Goal: Obtain resource: Download file/media

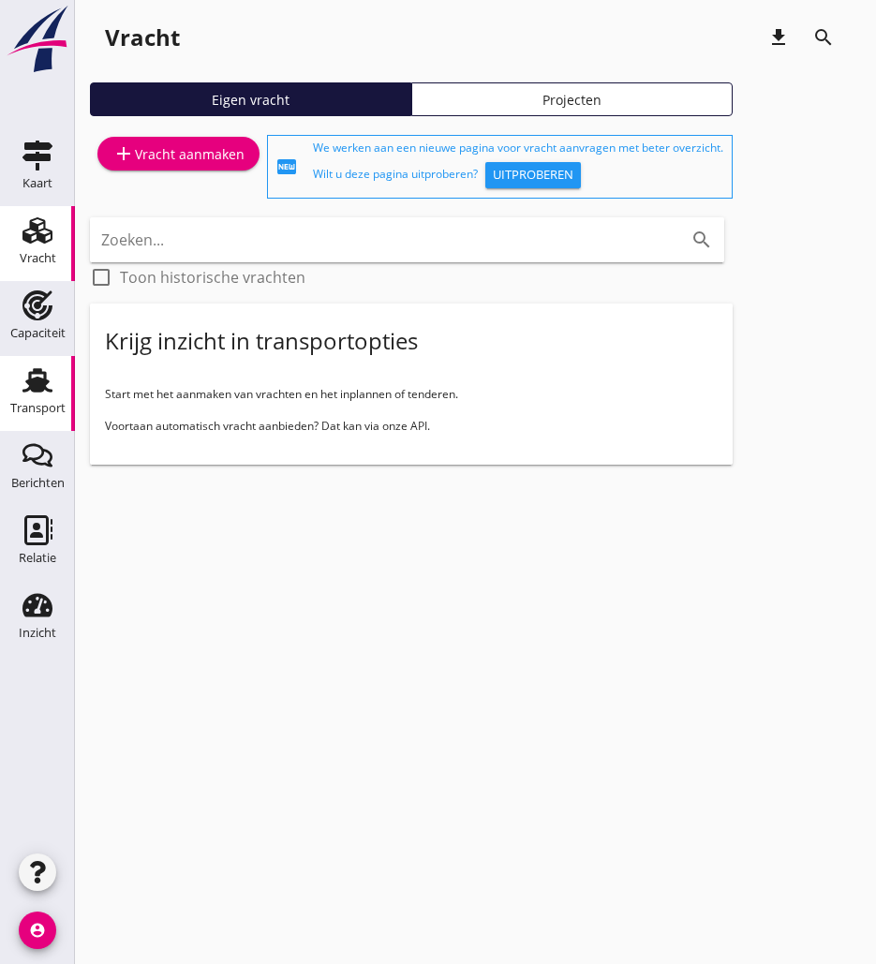
click at [53, 383] on div "Transport" at bounding box center [37, 380] width 45 height 30
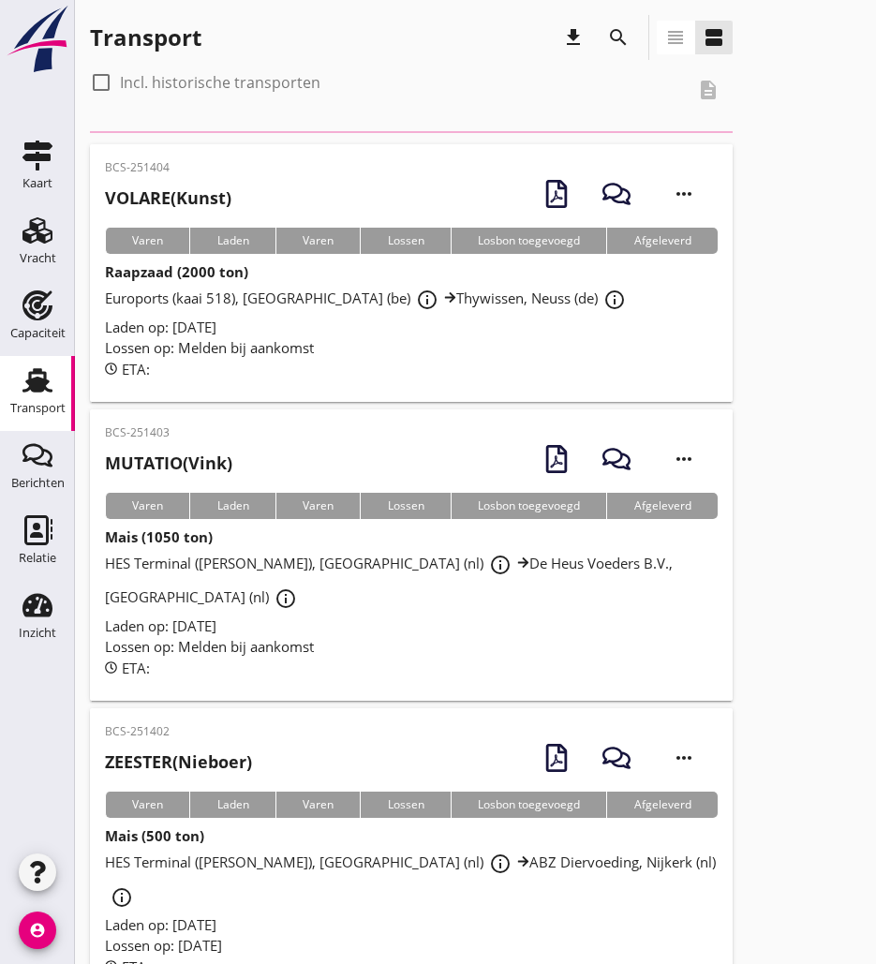
click at [613, 37] on icon "search" at bounding box center [618, 37] width 22 height 22
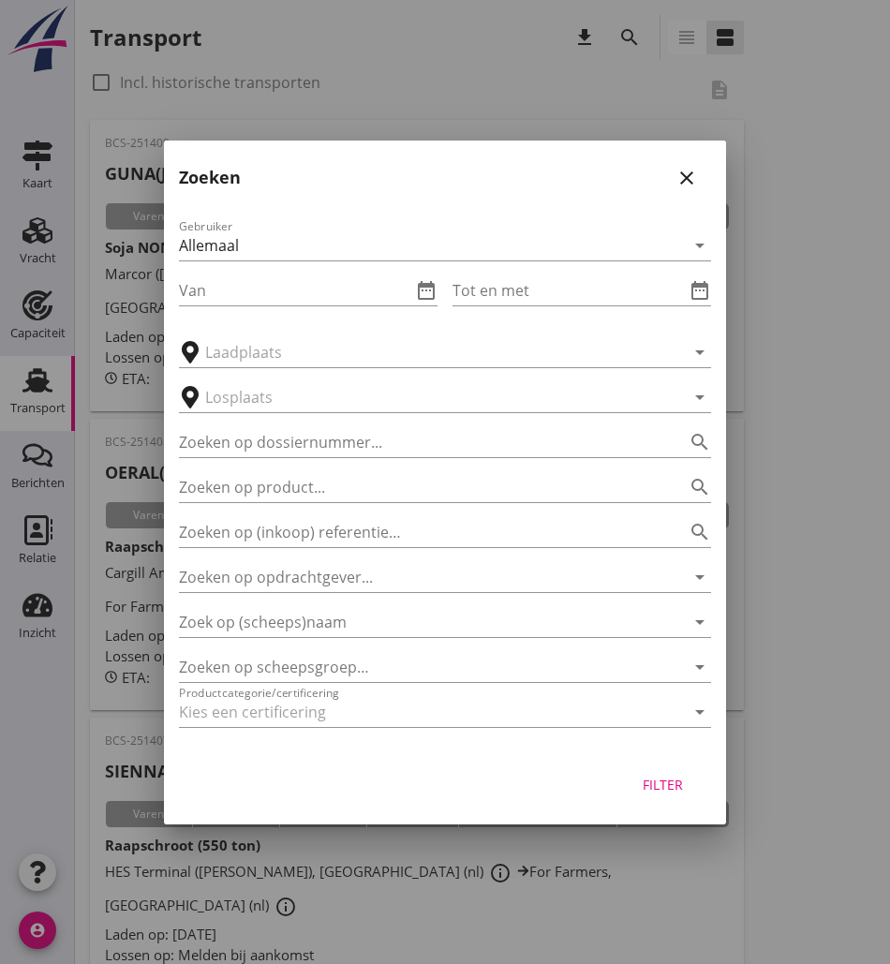
drag, startPoint x: 245, startPoint y: 666, endPoint x: 257, endPoint y: 648, distance: 21.0
click at [247, 664] on div at bounding box center [419, 667] width 480 height 30
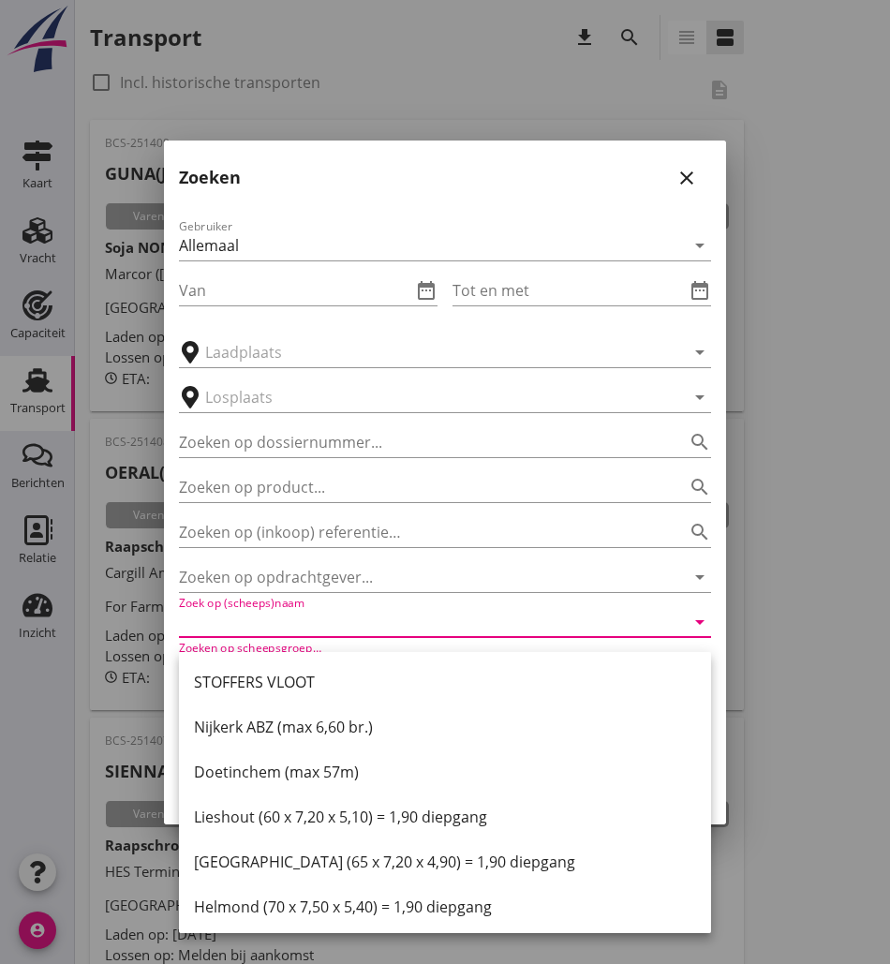
click at [281, 626] on input "Zoek op (scheeps)naam" at bounding box center [419, 622] width 480 height 30
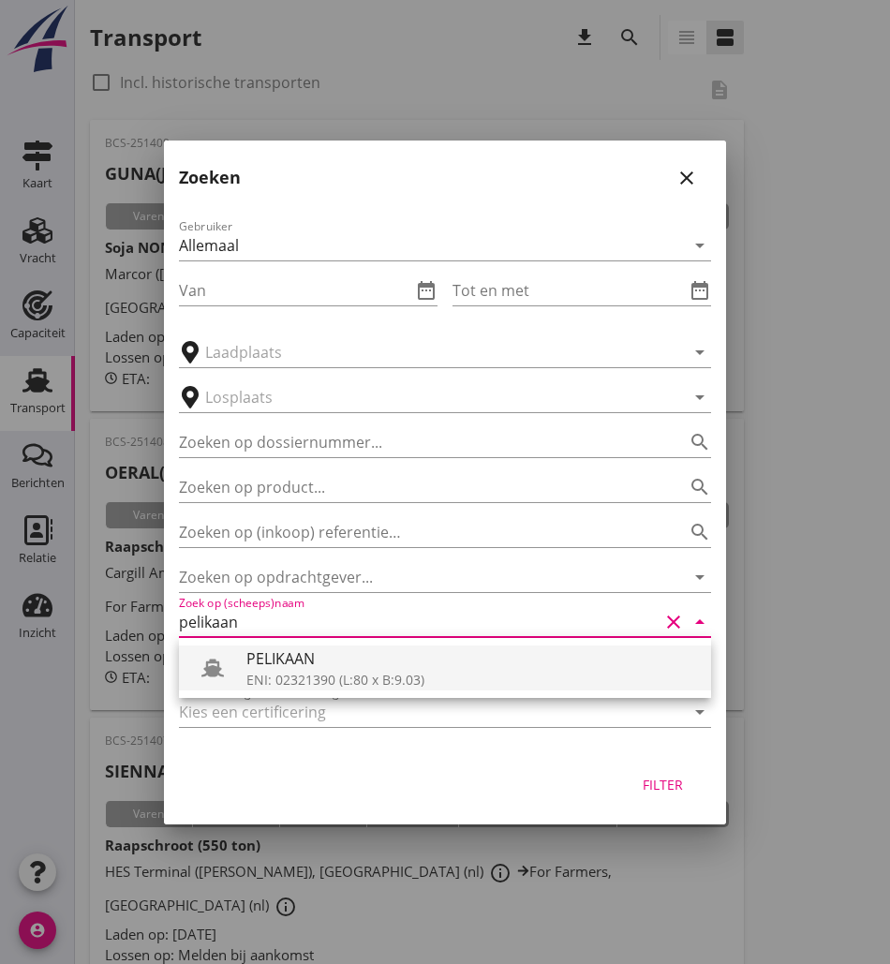
click at [296, 680] on div "ENI: 02321390 (L:80 x B:9.03)" at bounding box center [471, 680] width 450 height 20
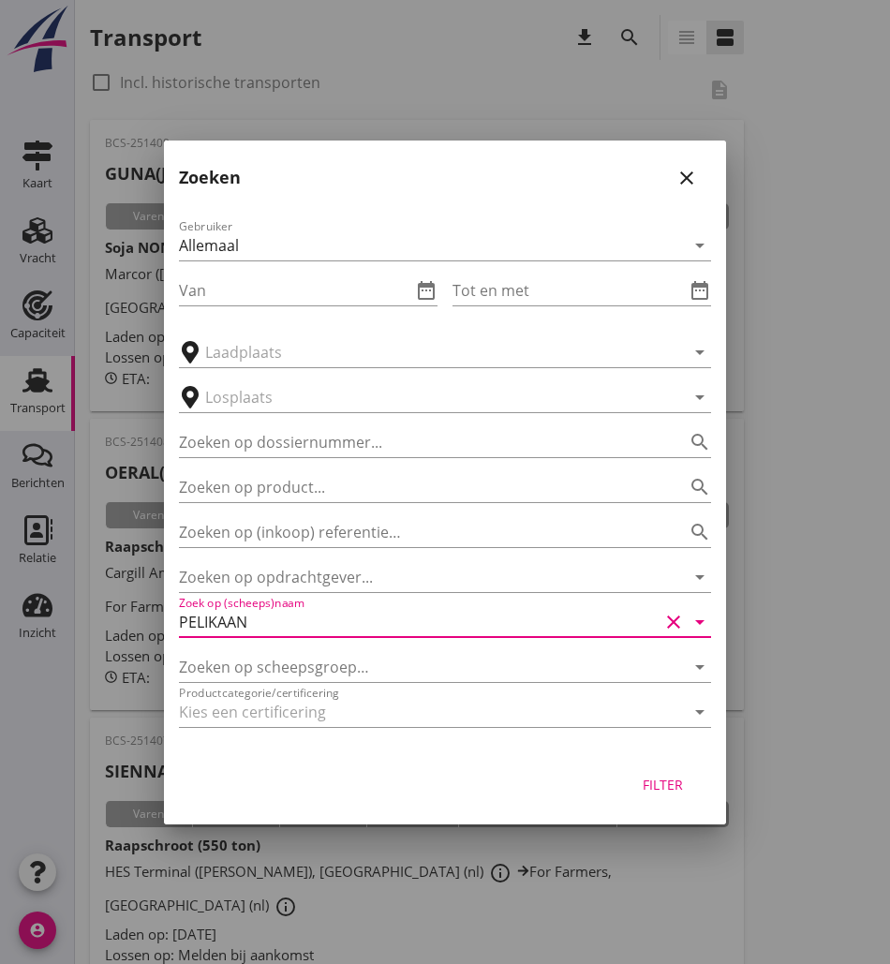
click at [645, 782] on div "Filter" at bounding box center [662, 785] width 52 height 20
type input "PELIKAAN"
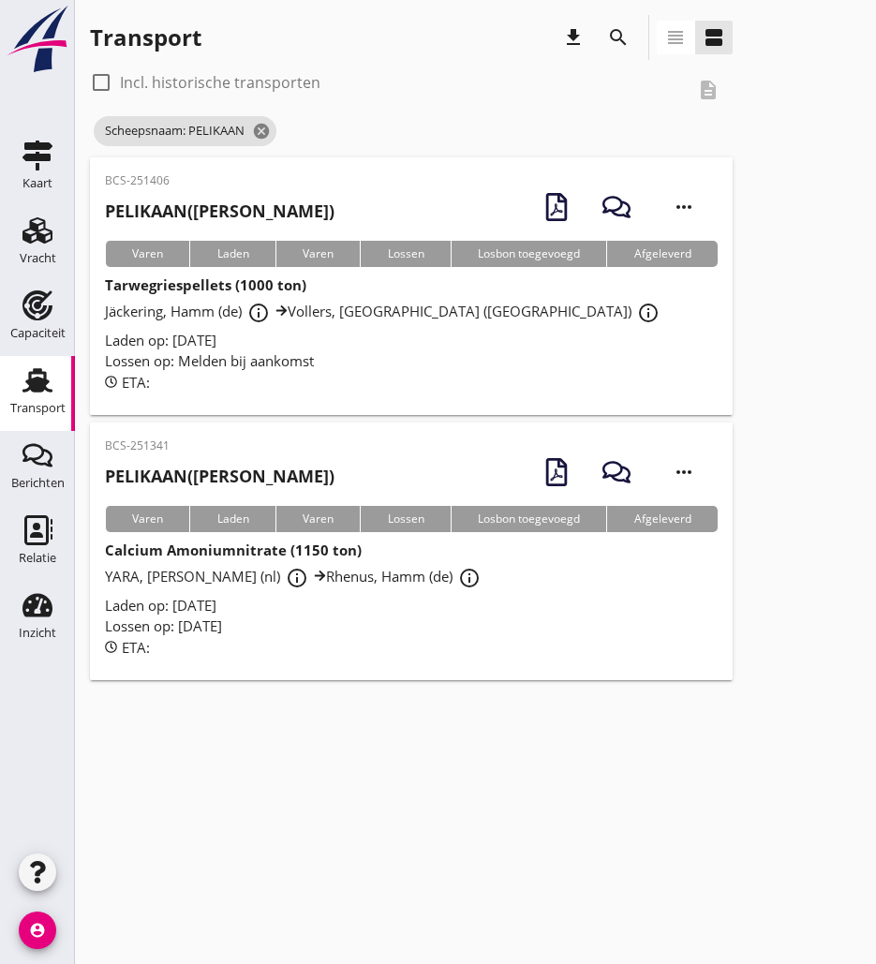
click at [352, 478] on div "BCS-251341 PELIKAAN ([PERSON_NAME]) more_horiz" at bounding box center [411, 471] width 613 height 68
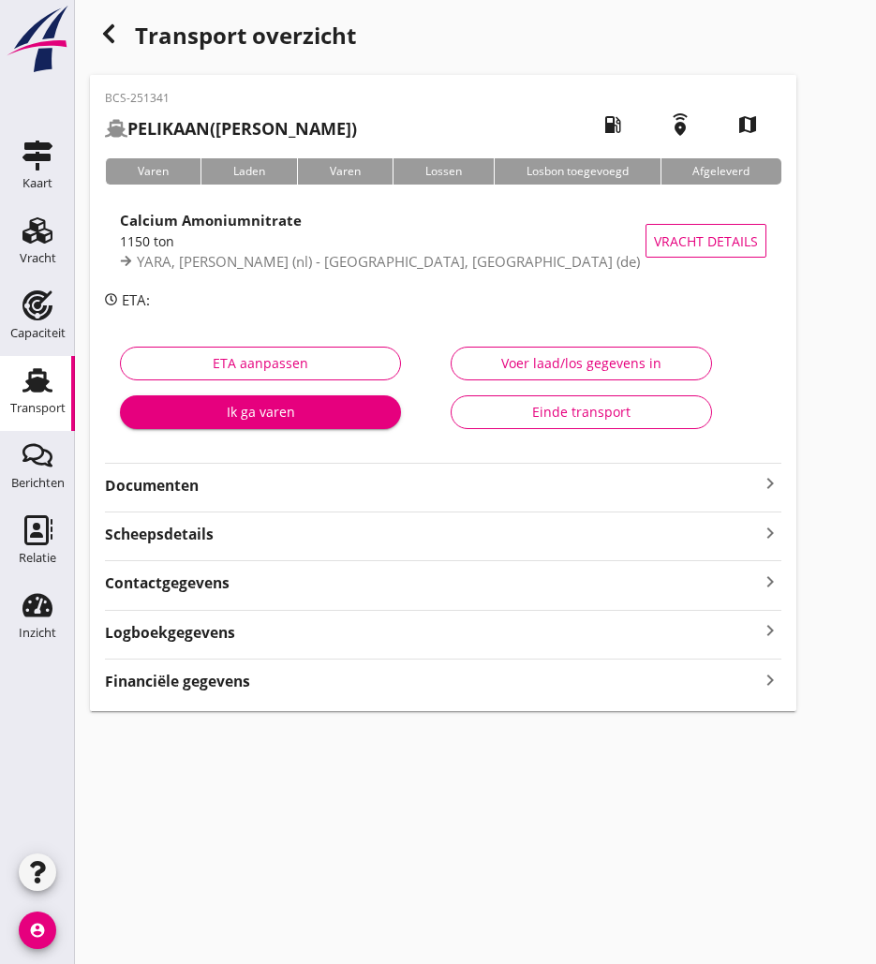
click at [223, 485] on strong "Documenten" at bounding box center [432, 486] width 654 height 22
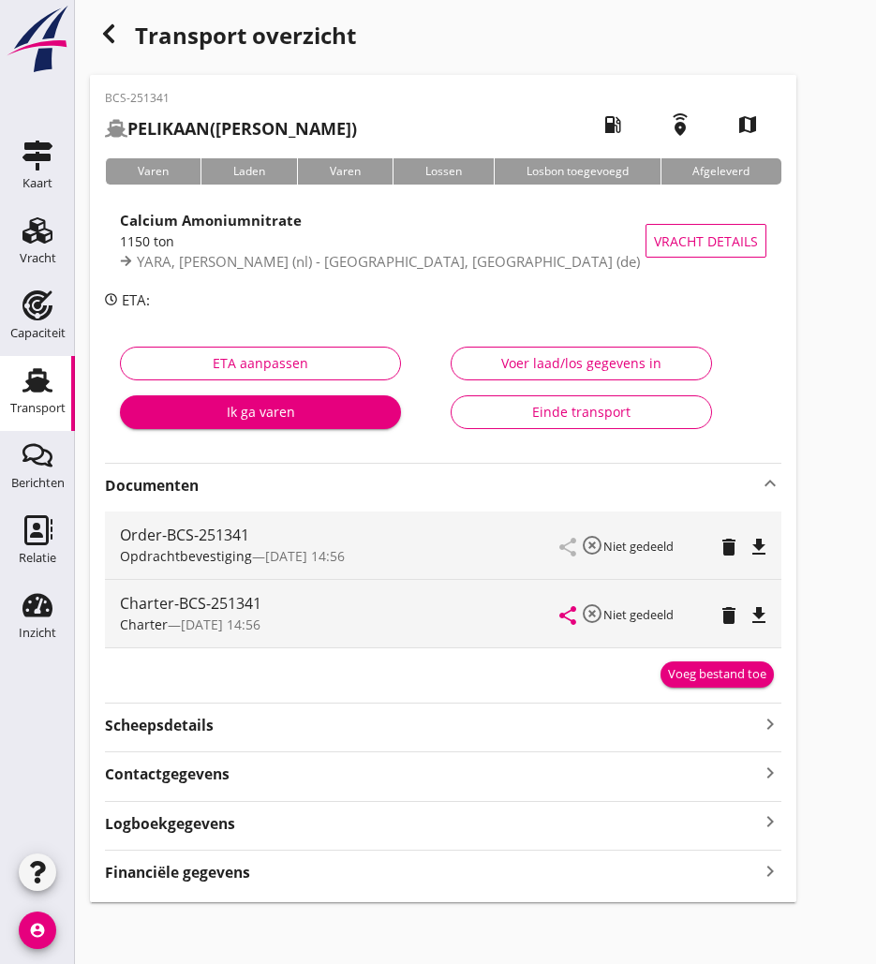
click at [755, 536] on icon "file_download" at bounding box center [758, 547] width 22 height 22
